Goal: Task Accomplishment & Management: Complete application form

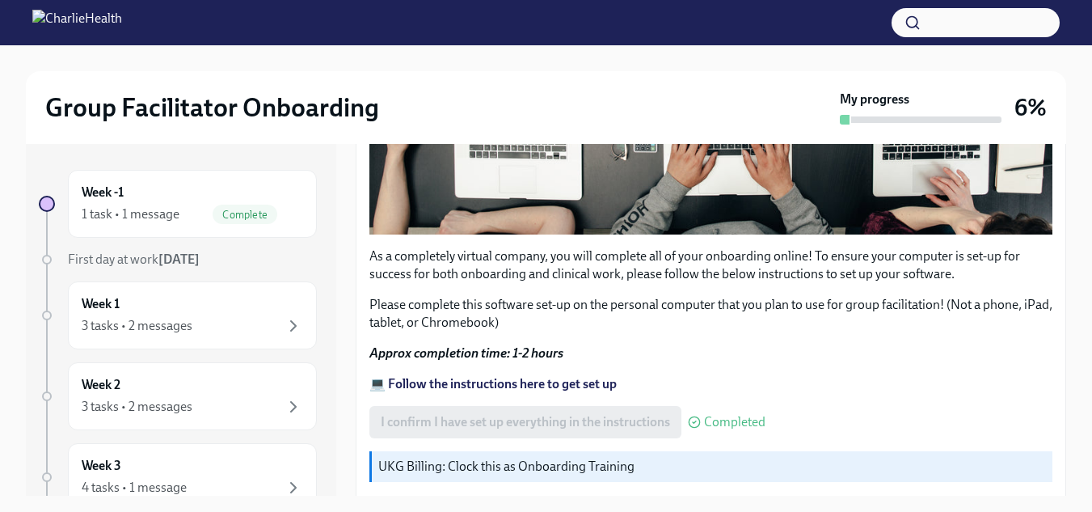
scroll to position [570, 0]
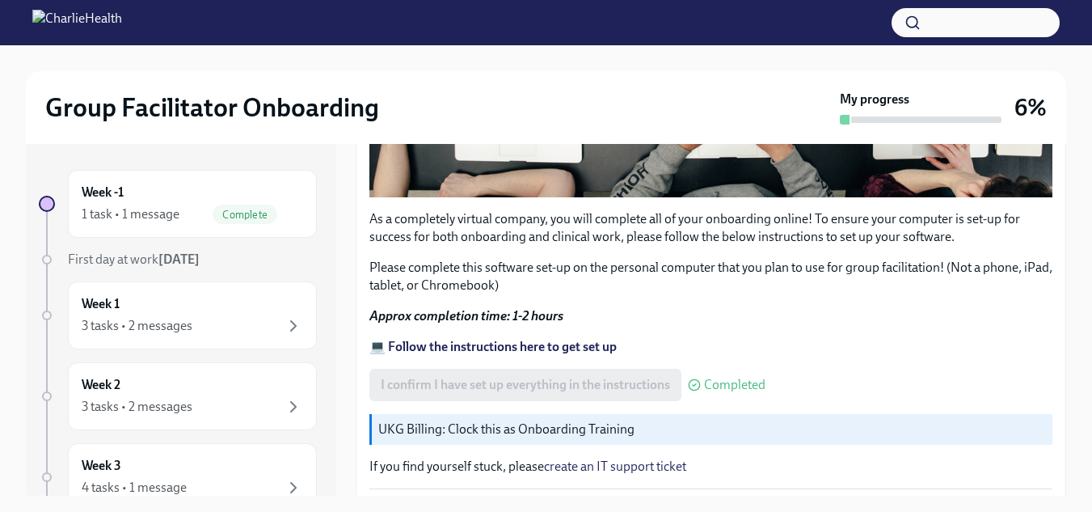
click at [968, 427] on p "UKG Billing: Clock this as Onboarding Training" at bounding box center [712, 429] width 668 height 18
click at [264, 219] on span "Complete" at bounding box center [245, 215] width 65 height 12
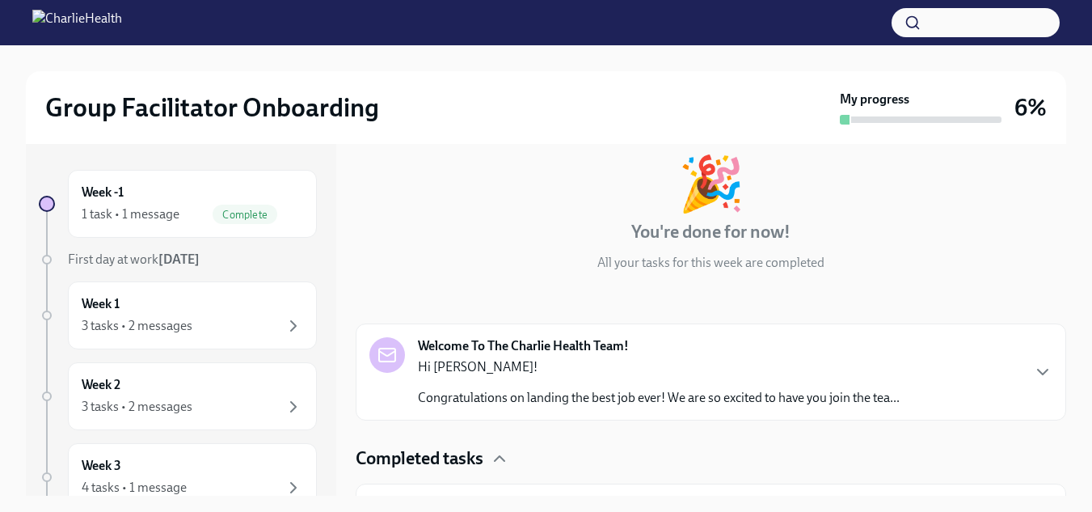
scroll to position [129, 0]
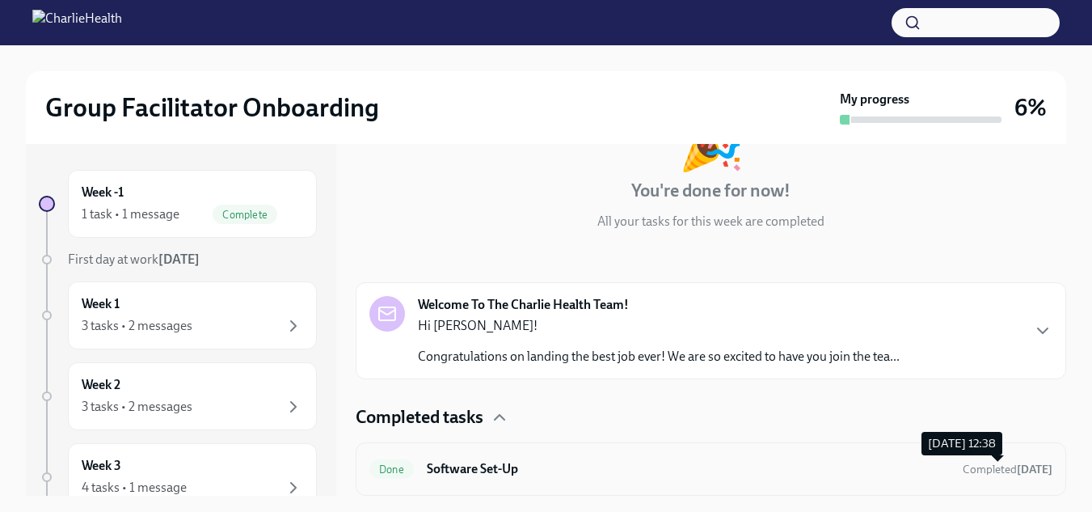
click at [982, 475] on span "Completed [DATE]" at bounding box center [1008, 469] width 90 height 14
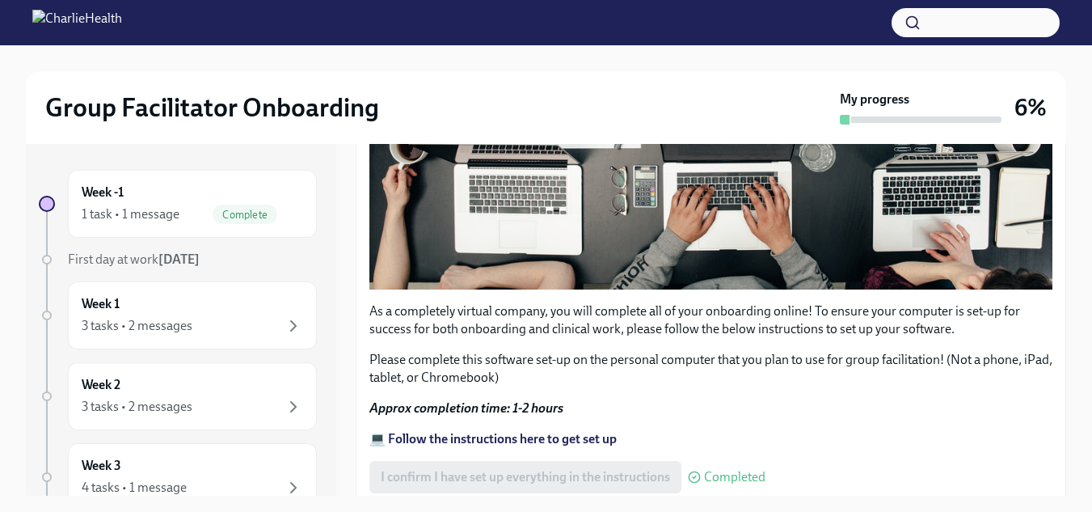
scroll to position [570, 0]
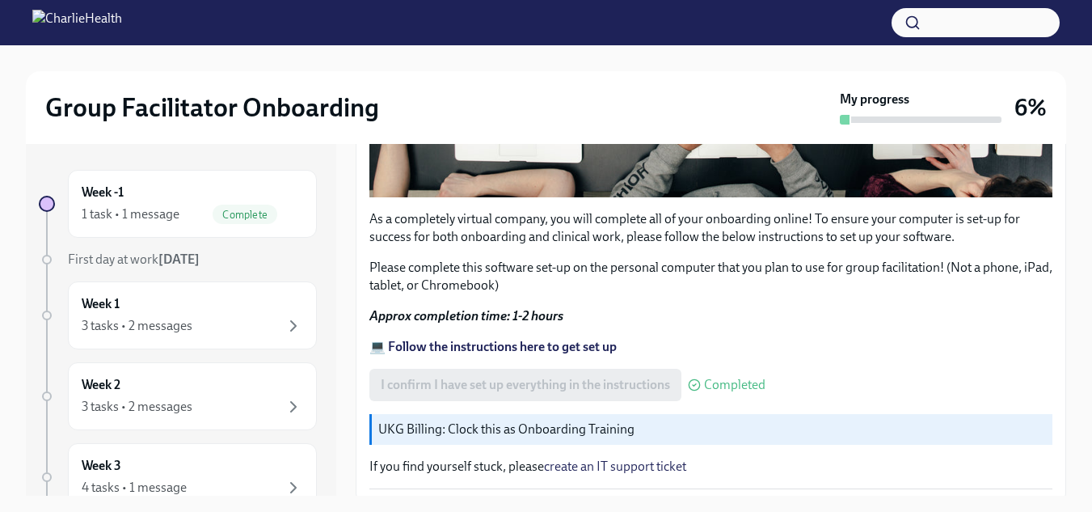
click at [214, 268] on div "Week -1 1 task • 1 message Complete First day at work [DATE] Week 1 3 tasks • 2…" at bounding box center [178, 509] width 278 height 679
click at [169, 310] on div "Week 1 3 tasks • 2 messages" at bounding box center [192, 315] width 221 height 40
